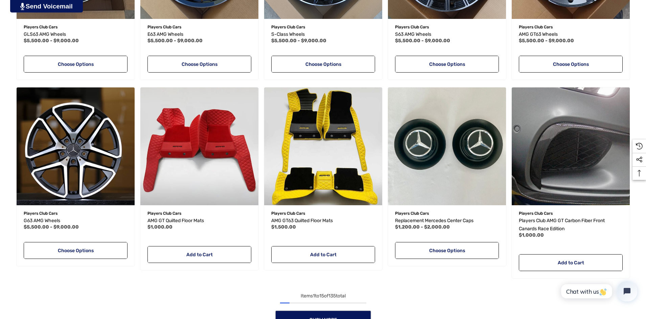
scroll to position [642, 0]
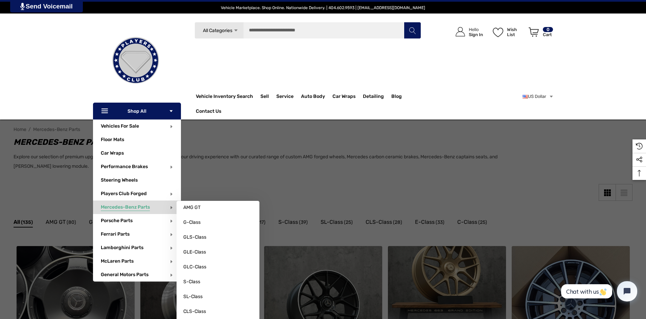
click at [131, 207] on span "Mercedes-Benz Parts" at bounding box center [125, 208] width 49 height 7
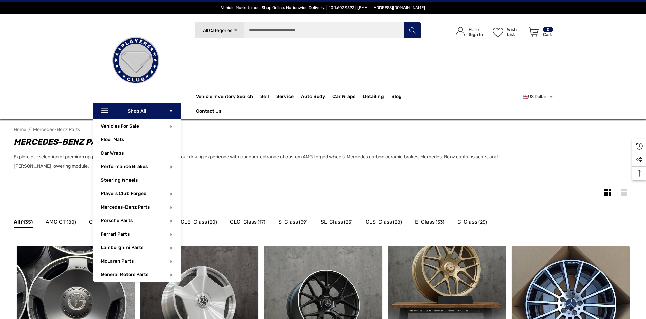
click at [170, 111] on use "Icon Arrow Down" at bounding box center [171, 111] width 3 height 2
